Goal: Task Accomplishment & Management: Manage account settings

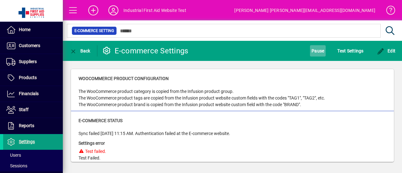
click at [320, 51] on span "Pause" at bounding box center [317, 51] width 13 height 10
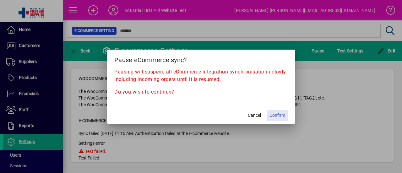
click at [281, 115] on span "Confirm" at bounding box center [277, 115] width 16 height 7
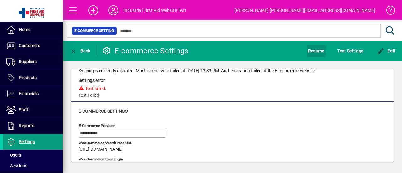
scroll to position [31, 0]
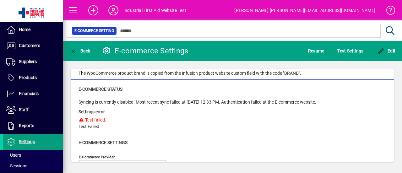
drag, startPoint x: 232, startPoint y: 103, endPoint x: 326, endPoint y: 103, distance: 93.8
click at [316, 103] on div "Syncing is currently disabled. Most recent sync failed at [DATE] 12:33 PM. Auth…" at bounding box center [197, 102] width 238 height 7
copy div "Authentication failed at the E-commerce website"
click at [248, 132] on div "E-commerce Status Syncing is currently disabled. Most recent sync failed at [DA…" at bounding box center [232, 106] width 323 height 53
click at [352, 50] on span "Test Settings" at bounding box center [350, 51] width 26 height 10
